Goal: Check status

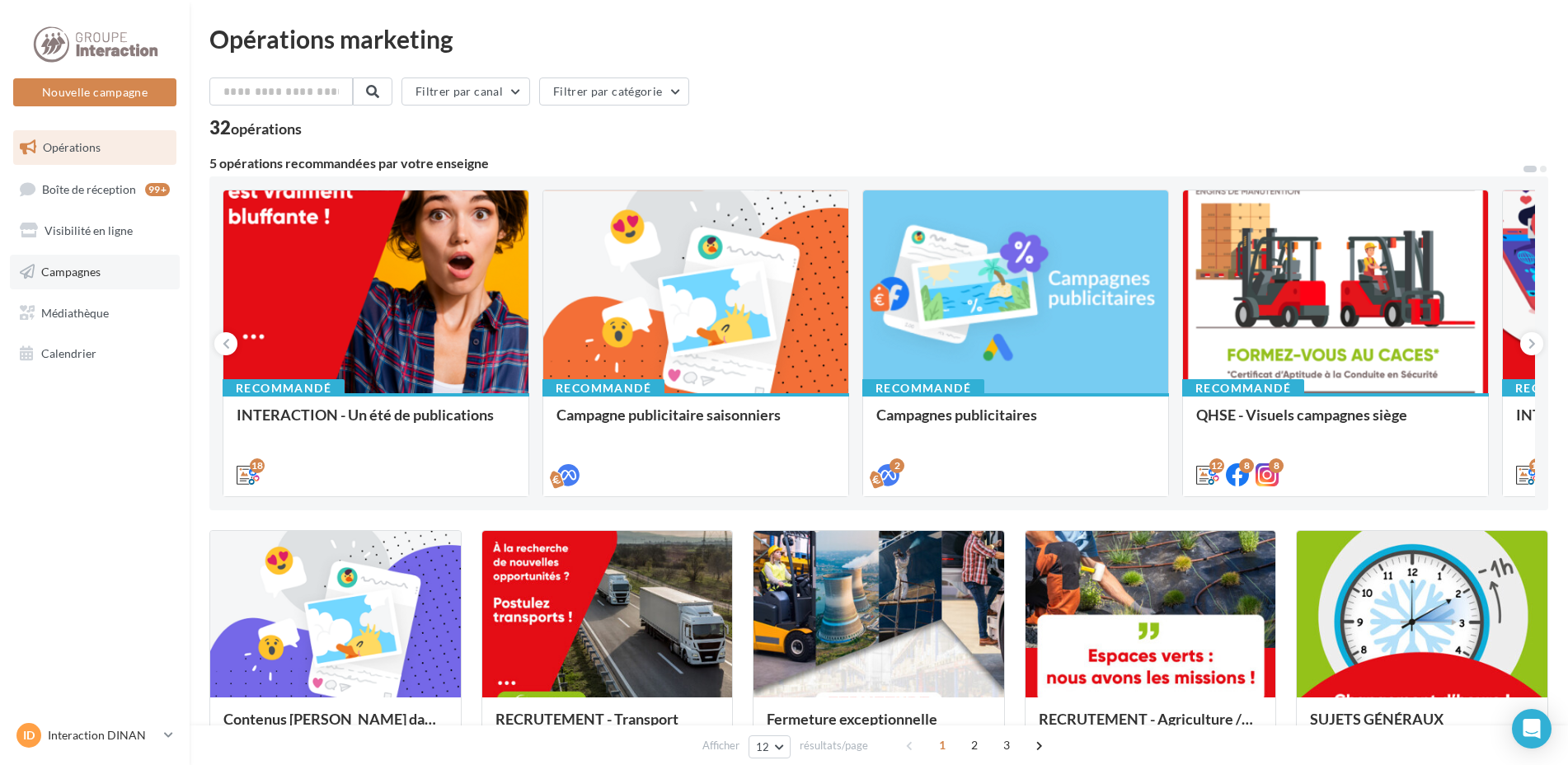
click at [67, 265] on span "Campagnes" at bounding box center [71, 272] width 60 height 14
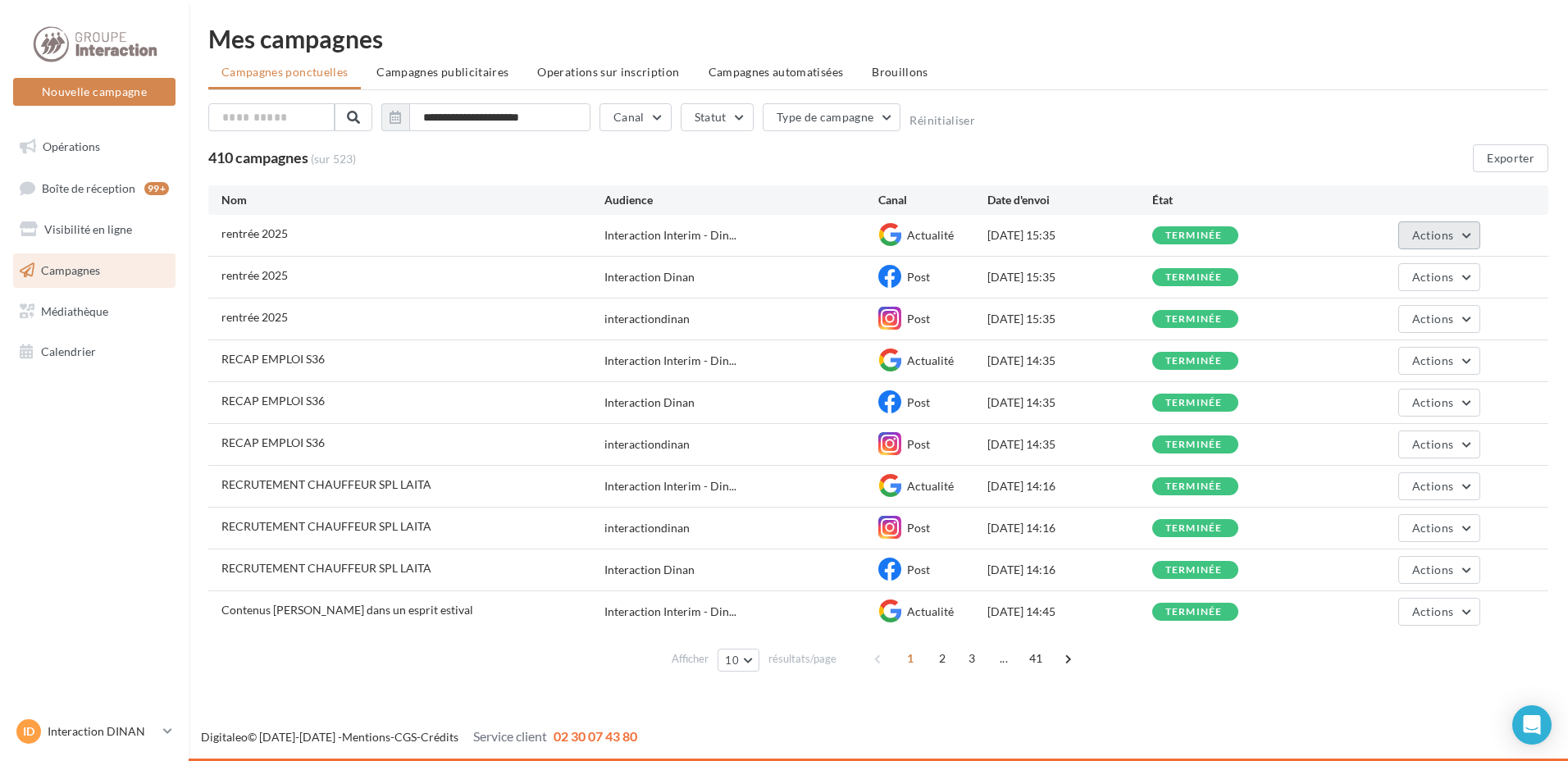
click at [1462, 234] on button "Actions" at bounding box center [1439, 234] width 82 height 28
click at [1418, 274] on button "Voir les résultats" at bounding box center [1398, 273] width 164 height 42
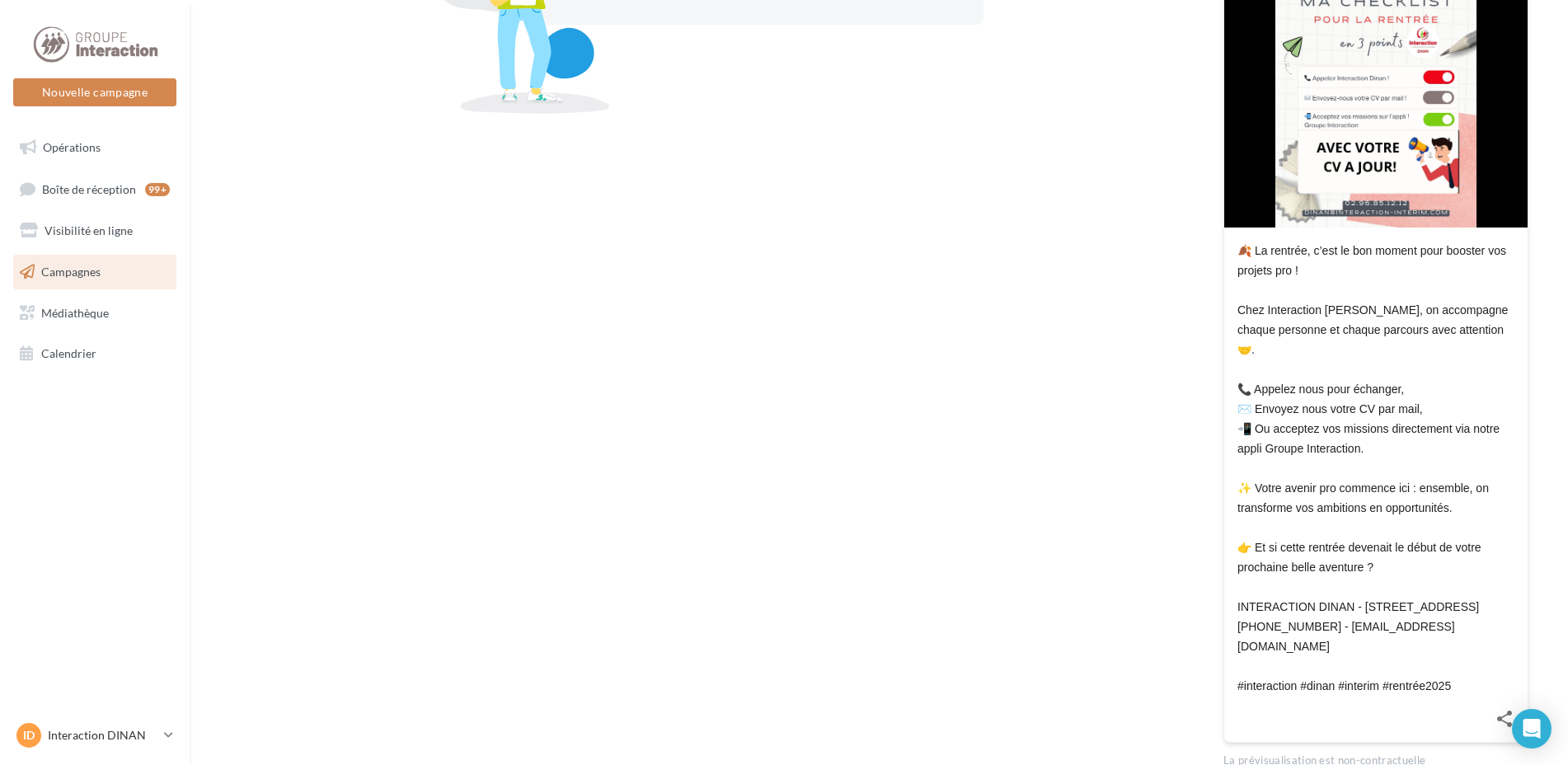
scroll to position [460, 0]
